Goal: Use online tool/utility: Utilize a website feature to perform a specific function

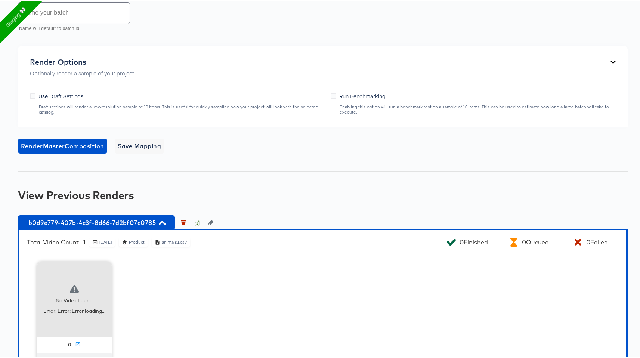
scroll to position [518, 0]
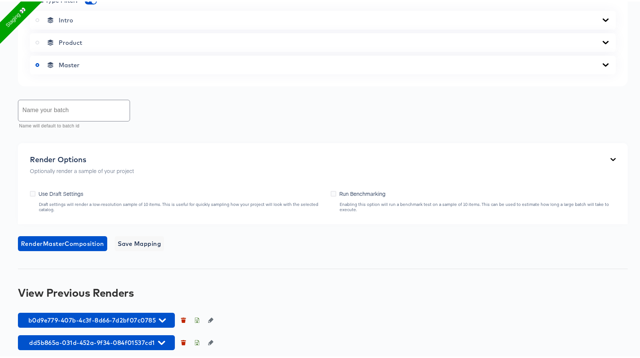
scroll to position [342, 0]
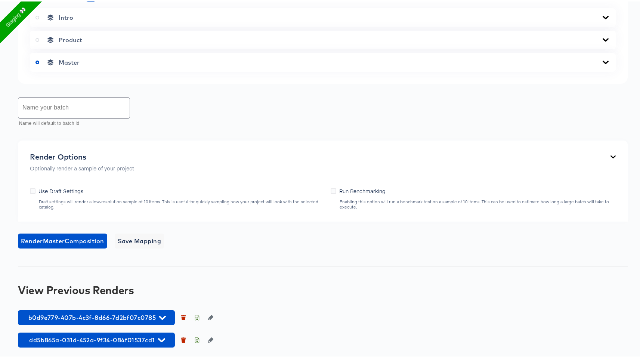
click at [115, 324] on div "b0d9e779-407b-4c3f-8d66-7d2bf07c0785 dd5b865a-031d-452a-9f34-084f01537cd1" at bounding box center [323, 327] width 610 height 37
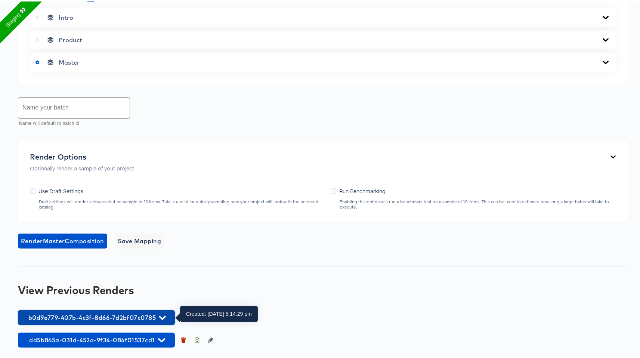
click at [133, 317] on span "b0d9e779-407b-4c3f-8d66-7d2bf07c0785" at bounding box center [97, 316] width 150 height 10
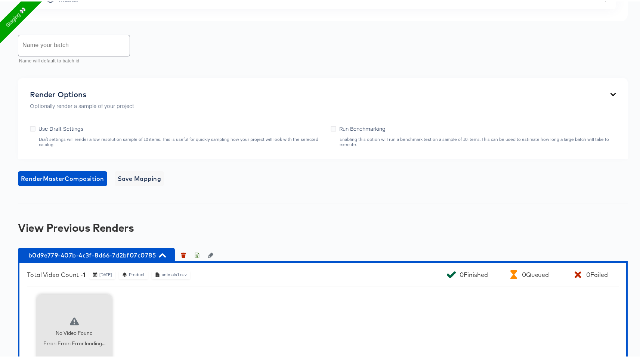
scroll to position [487, 0]
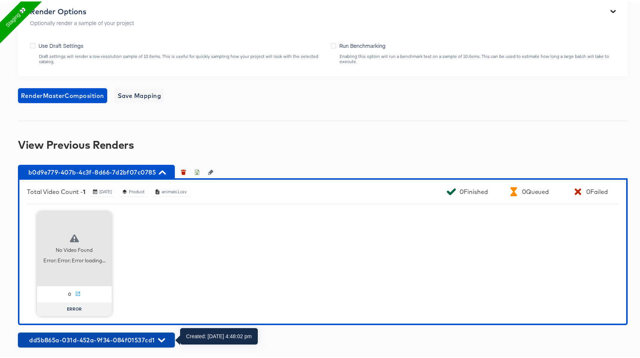
click at [125, 332] on button "dd5b865a-031d-452a-9f34-084f01537cd1" at bounding box center [96, 338] width 157 height 15
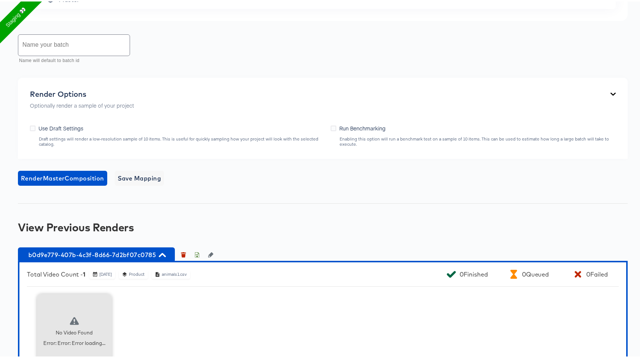
scroll to position [406, 0]
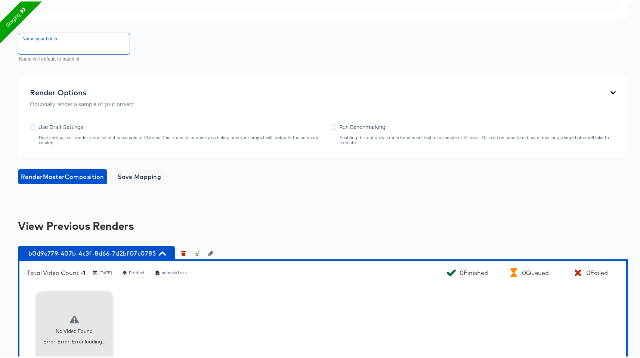
click at [101, 47] on input "text" at bounding box center [73, 42] width 111 height 21
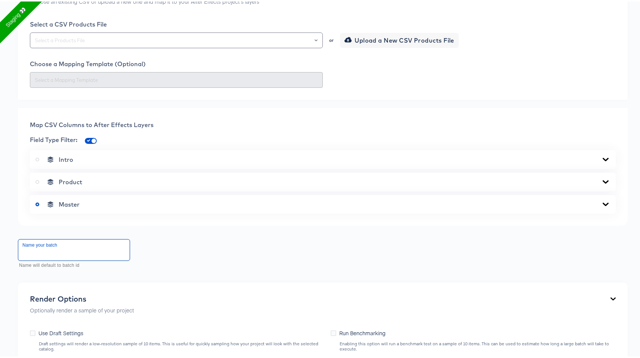
scroll to position [159, 0]
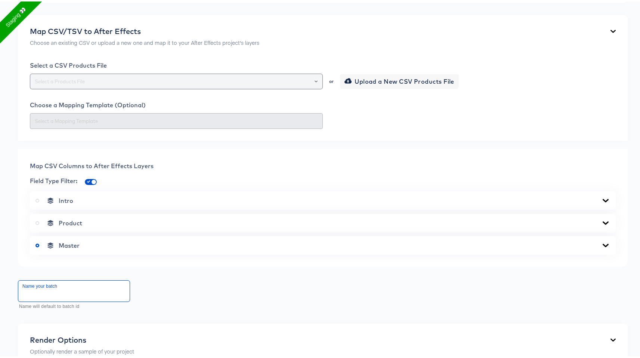
click at [184, 80] on input "text" at bounding box center [176, 80] width 286 height 9
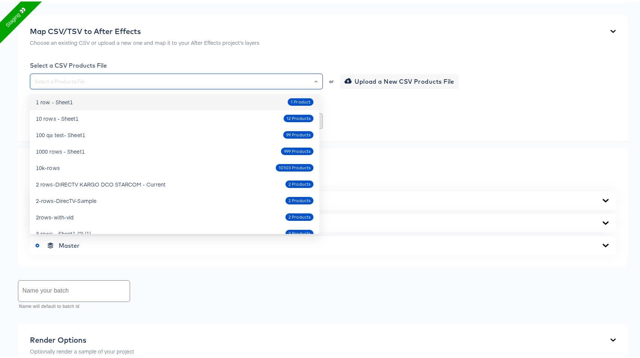
click at [186, 102] on div "1 row - Sheet1 1 Product" at bounding box center [175, 101] width 278 height 12
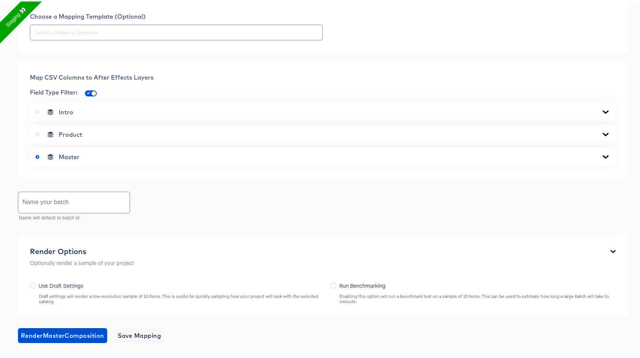
scroll to position [332, 0]
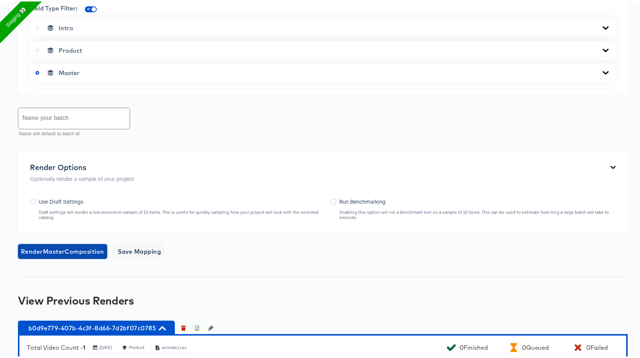
click at [70, 250] on span "Render Master Composition" at bounding box center [62, 250] width 83 height 10
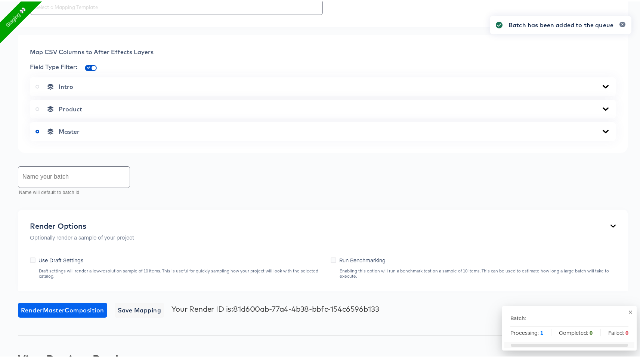
scroll to position [274, 0]
click at [39, 106] on icon at bounding box center [38, 107] width 4 height 4
click at [0, 0] on input "radio" at bounding box center [0, 0] width 0 height 0
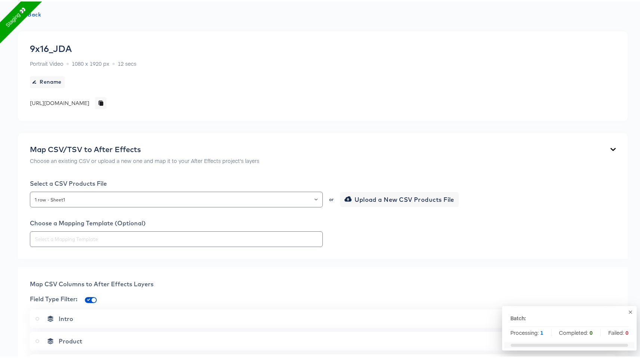
scroll to position [33, 0]
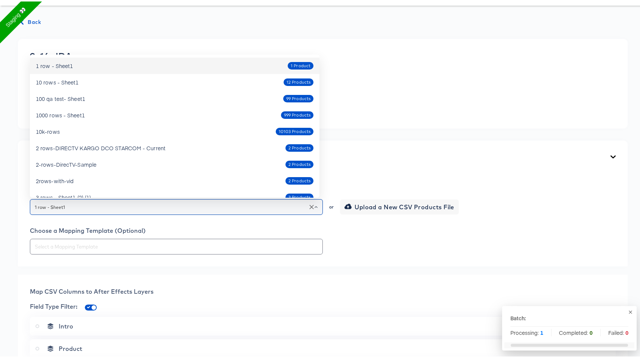
click at [224, 204] on input "1 row - Sheet1" at bounding box center [176, 205] width 286 height 9
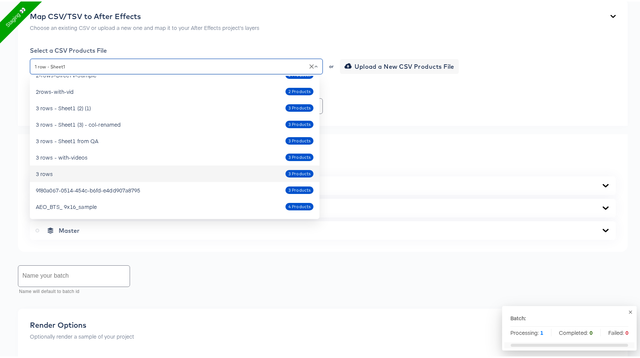
scroll to position [112, 0]
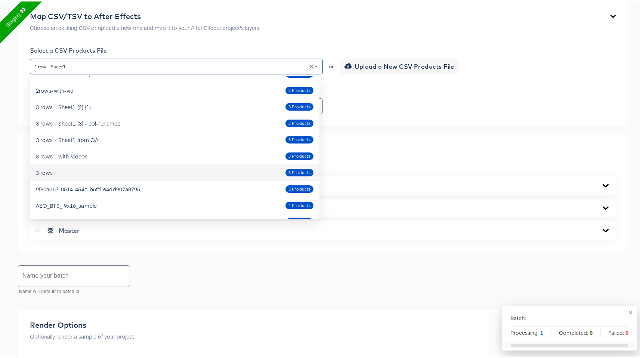
click at [191, 175] on div "3 rows 3 Products" at bounding box center [175, 171] width 278 height 12
type input "3 rows"
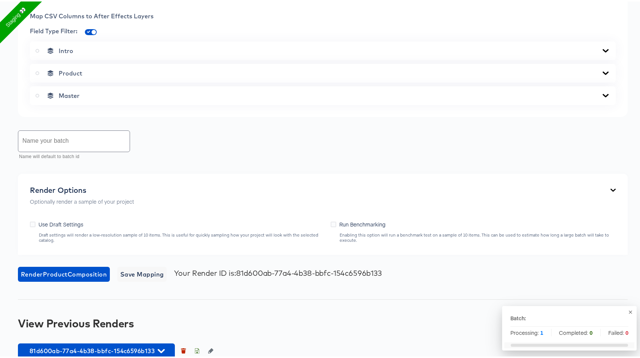
scroll to position [386, 0]
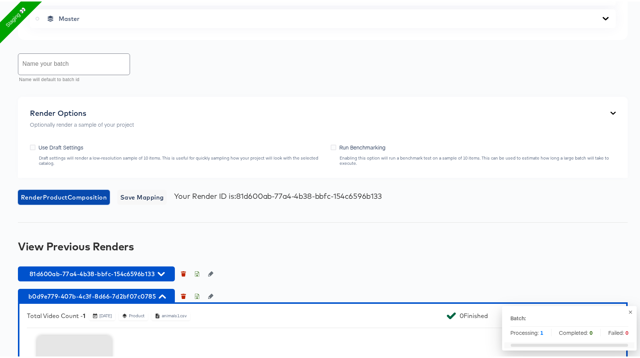
click at [99, 195] on span "Render Product Composition" at bounding box center [64, 196] width 86 height 10
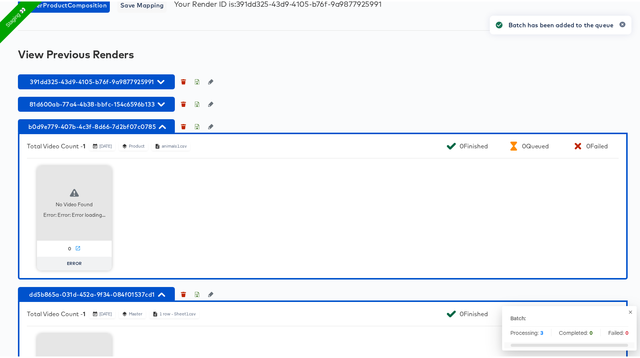
scroll to position [576, 0]
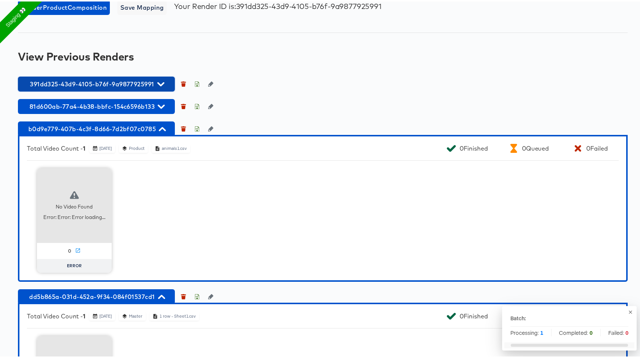
click at [161, 81] on icon "button" at bounding box center [160, 82] width 7 height 7
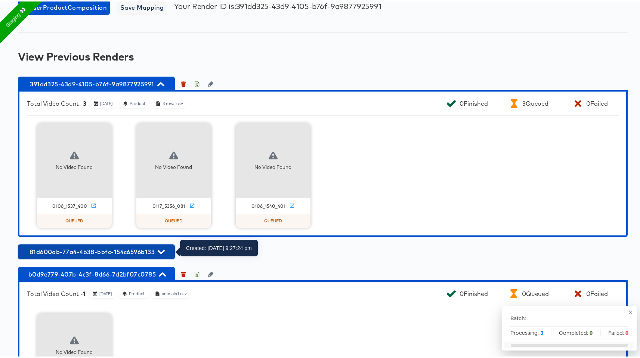
click at [131, 252] on span "81d600ab-77a4-4b38-bbfc-154c6596b133" at bounding box center [97, 250] width 150 height 10
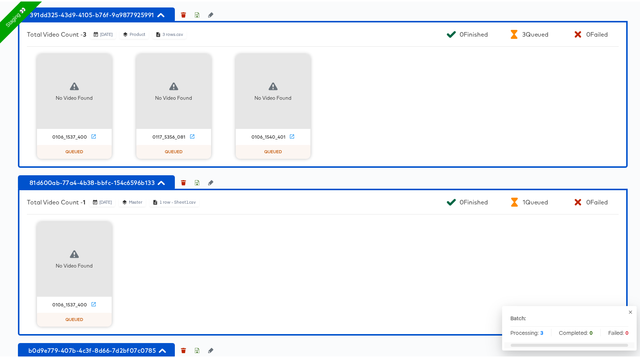
scroll to position [651, 0]
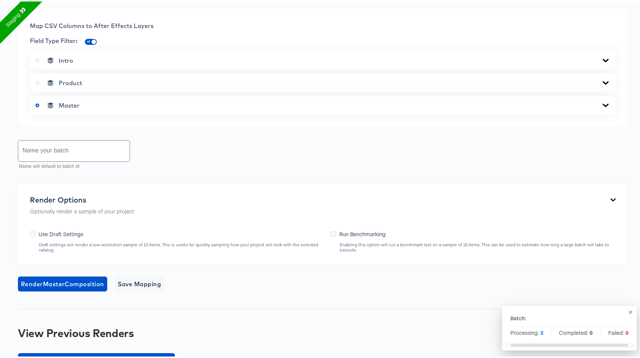
scroll to position [387, 0]
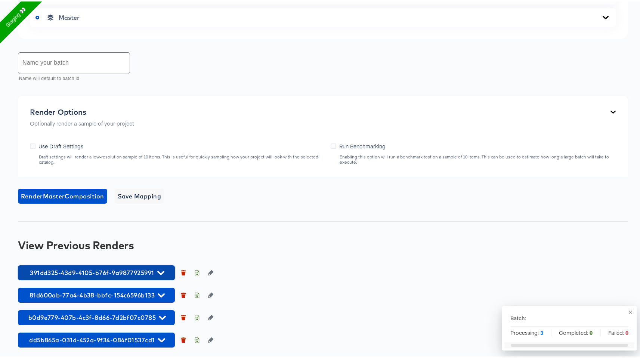
click at [157, 268] on icon "button" at bounding box center [160, 271] width 7 height 7
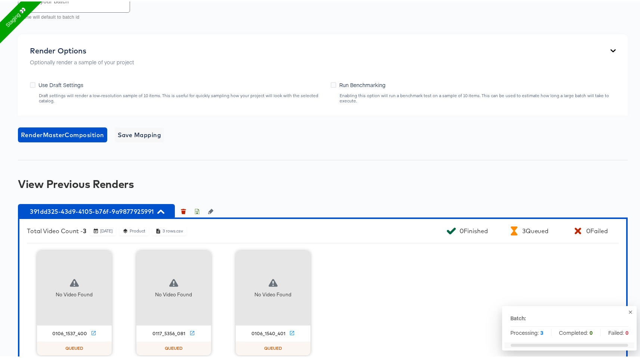
scroll to position [532, 0]
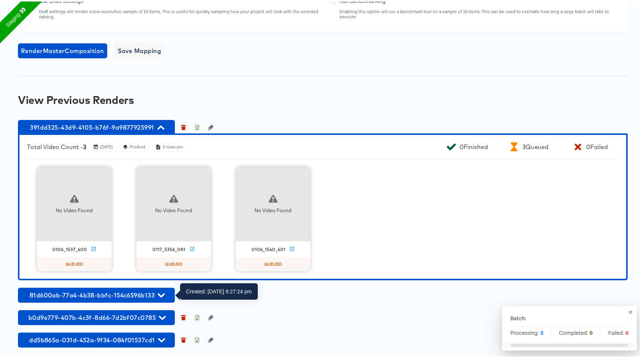
click at [150, 286] on div "391dd325-43d9-4105-b76f-9a9877925991 Total Video Count - 3 [DATE] Product 3 row…" at bounding box center [323, 232] width 610 height 228
click at [150, 290] on span "81d600ab-77a4-4b38-bbfc-154c6596b133" at bounding box center [97, 294] width 150 height 10
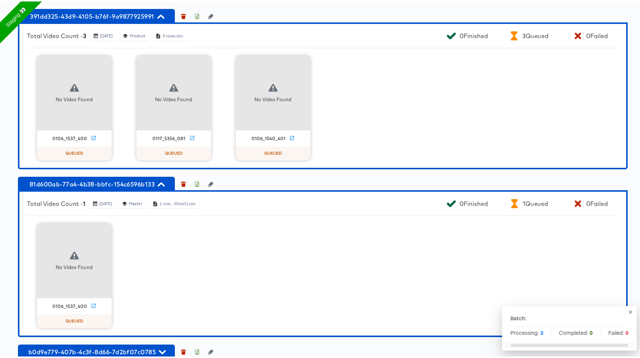
scroll to position [654, 0]
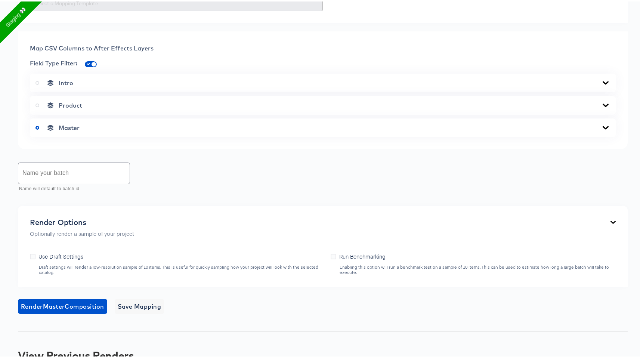
scroll to position [387, 0]
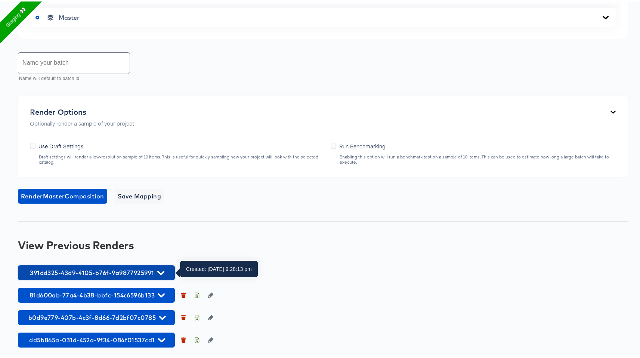
click at [156, 269] on span "391dd325-43d9-4105-b76f-9a9877925991" at bounding box center [97, 271] width 150 height 10
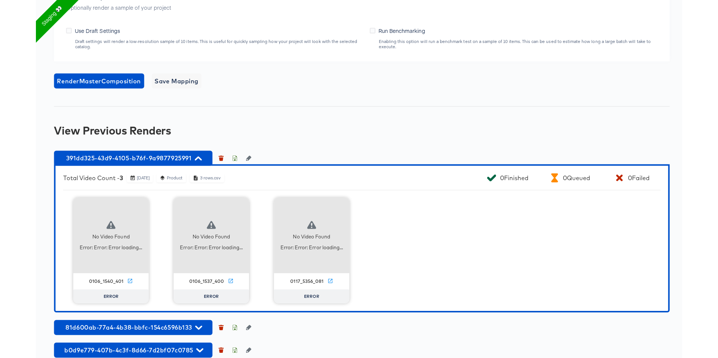
scroll to position [504, 0]
